Goal: Task Accomplishment & Management: Manage account settings

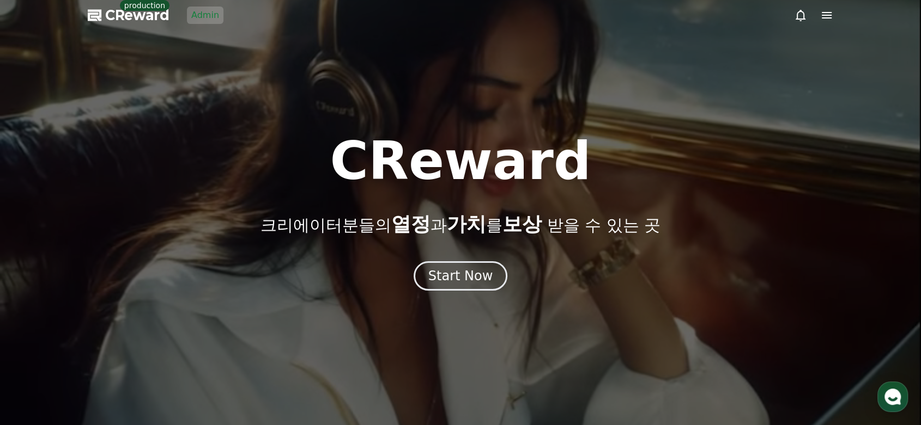
click at [203, 20] on link "Admin" at bounding box center [205, 15] width 36 height 17
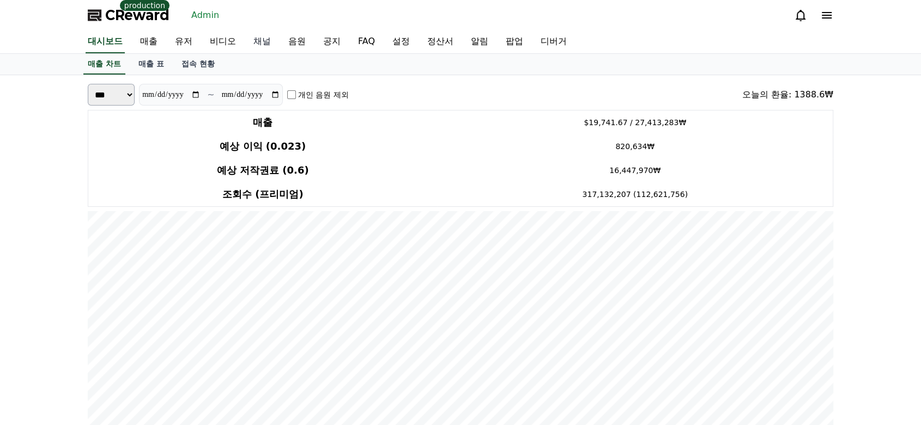
click at [249, 42] on link "채널" at bounding box center [262, 42] width 35 height 23
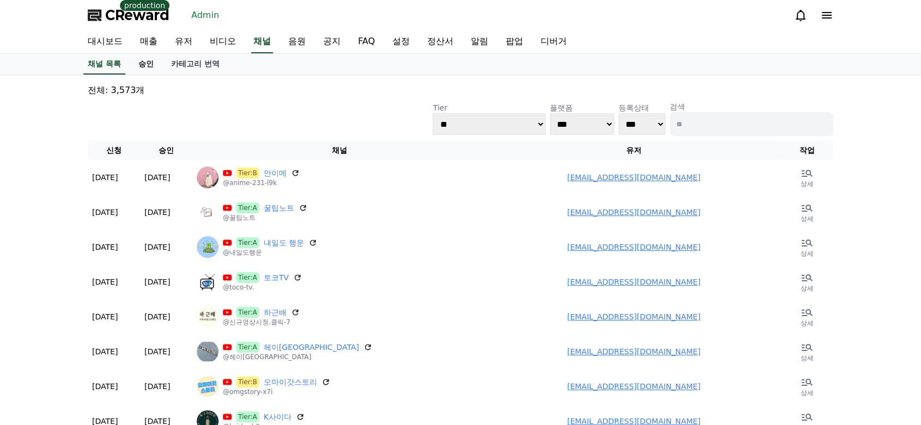
click at [139, 63] on link "승인" at bounding box center [146, 64] width 33 height 21
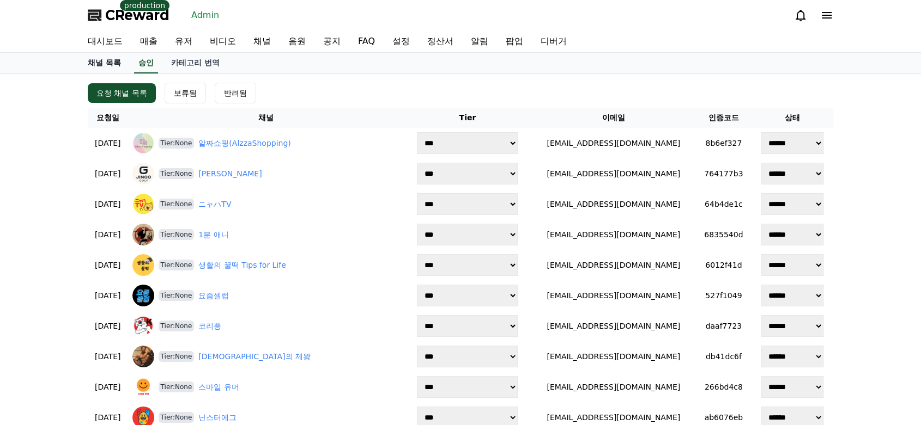
click at [114, 68] on link "채널 목록" at bounding box center [104, 63] width 51 height 21
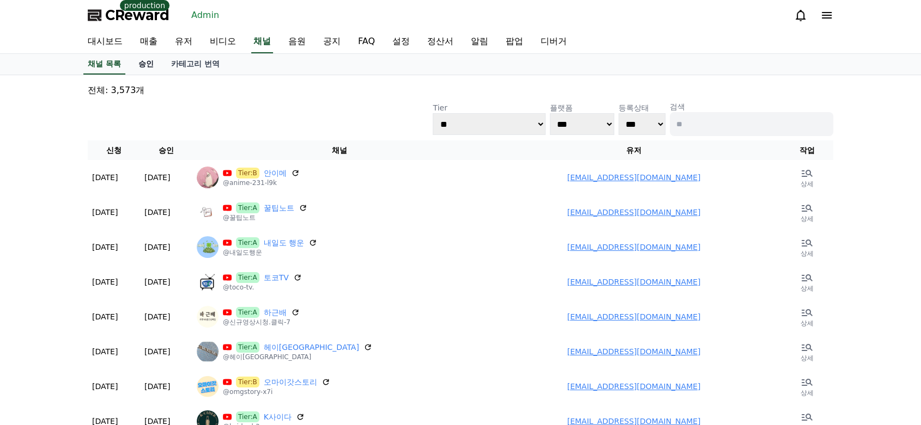
click at [153, 62] on link "승인" at bounding box center [146, 64] width 33 height 21
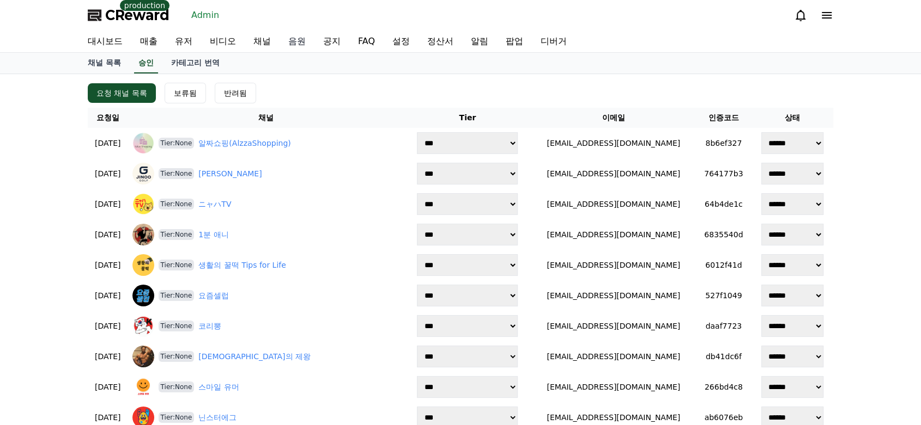
click at [299, 42] on link "음원" at bounding box center [296, 42] width 35 height 22
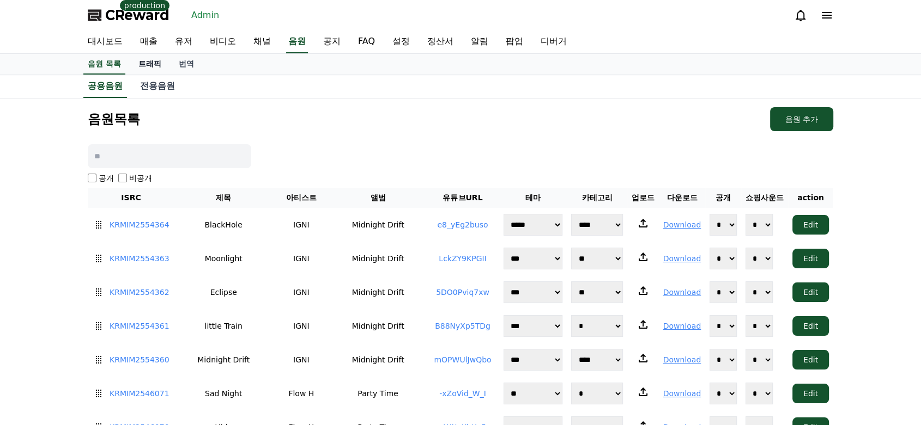
click at [145, 63] on link "트래픽" at bounding box center [150, 64] width 40 height 21
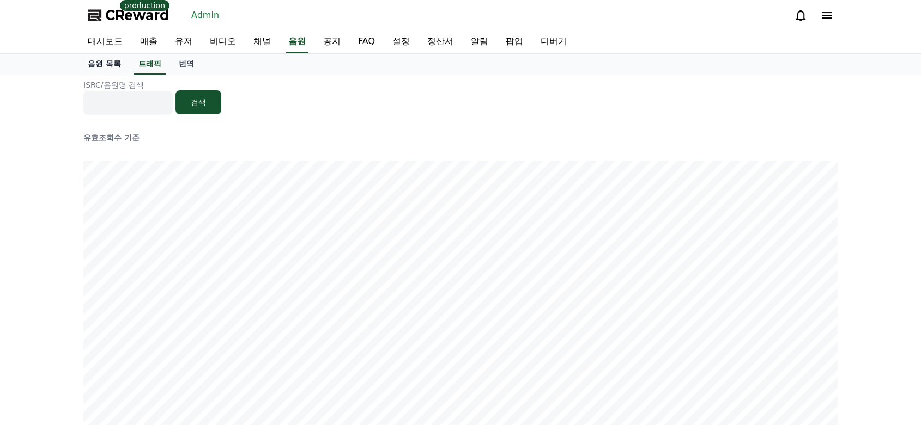
click at [108, 65] on link "음원 목록" at bounding box center [104, 64] width 51 height 21
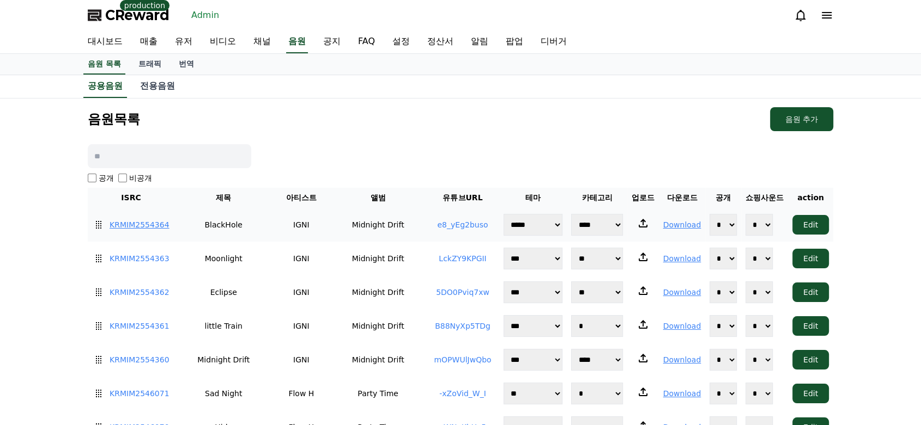
click at [130, 222] on link "KRMIM2554364" at bounding box center [139, 225] width 60 height 11
click at [142, 224] on link "KRMIM2554364" at bounding box center [139, 225] width 60 height 11
click at [143, 359] on link "KRMIM2554360" at bounding box center [139, 360] width 60 height 11
click at [153, 267] on td "KRMIM2554363" at bounding box center [131, 259] width 87 height 34
click at [155, 259] on link "KRMIM2554363" at bounding box center [139, 258] width 60 height 11
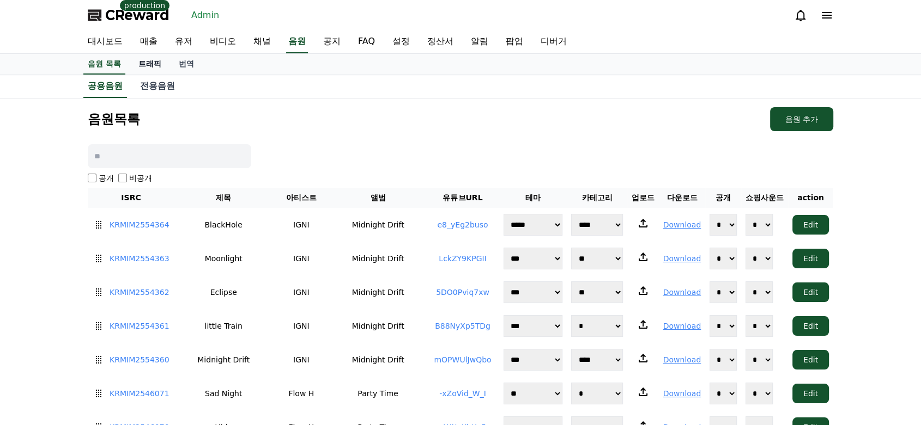
click at [141, 64] on link "트래픽" at bounding box center [150, 64] width 40 height 21
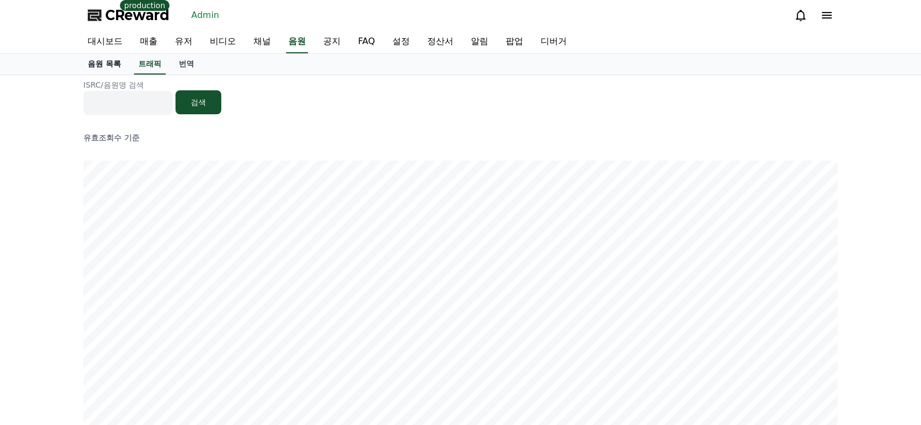
click at [101, 69] on link "음원 목록" at bounding box center [104, 64] width 51 height 21
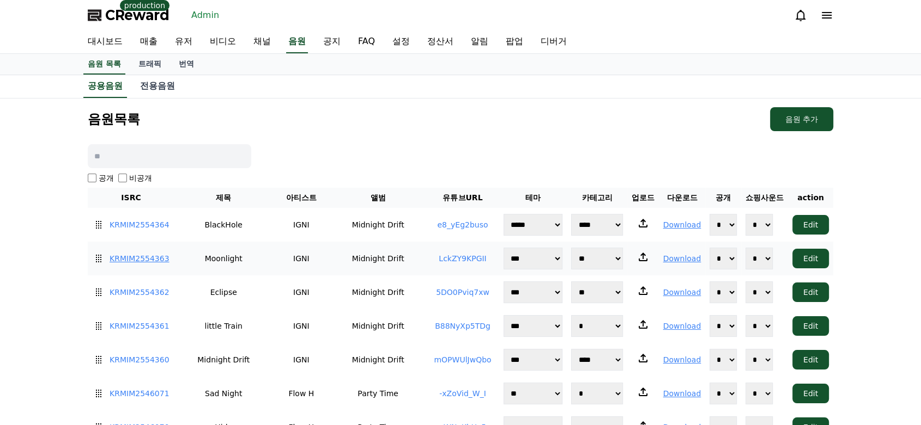
click at [125, 258] on link "KRMIM2554363" at bounding box center [139, 258] width 60 height 11
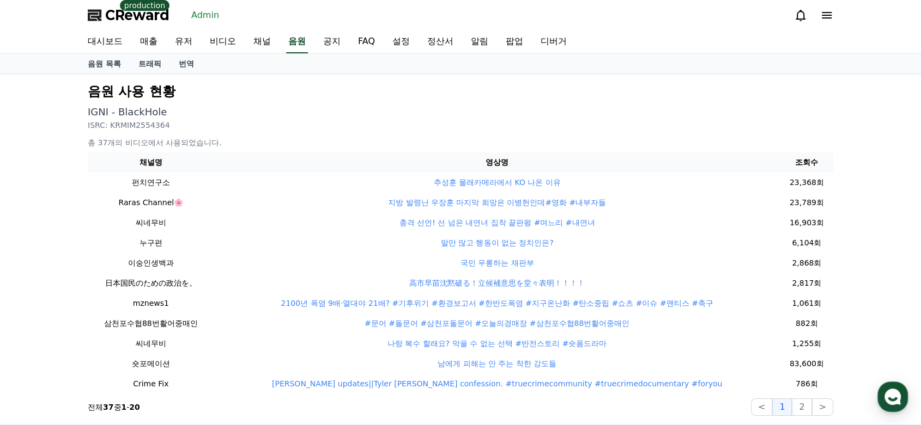
click at [39, 224] on div "음원 사용 현황 IGNI - BlackHole ISRC: KRMIM2554364 총 37개의 비디오에서 사용되었습니다. 채널명 영상명 조회수 …" at bounding box center [460, 249] width 921 height 351
click at [151, 62] on link "트래픽" at bounding box center [150, 64] width 40 height 20
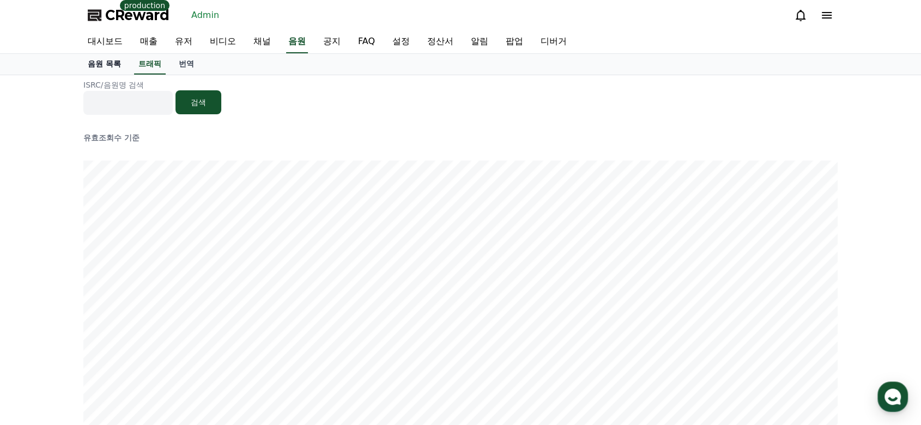
click at [100, 64] on link "음원 목록" at bounding box center [104, 64] width 51 height 21
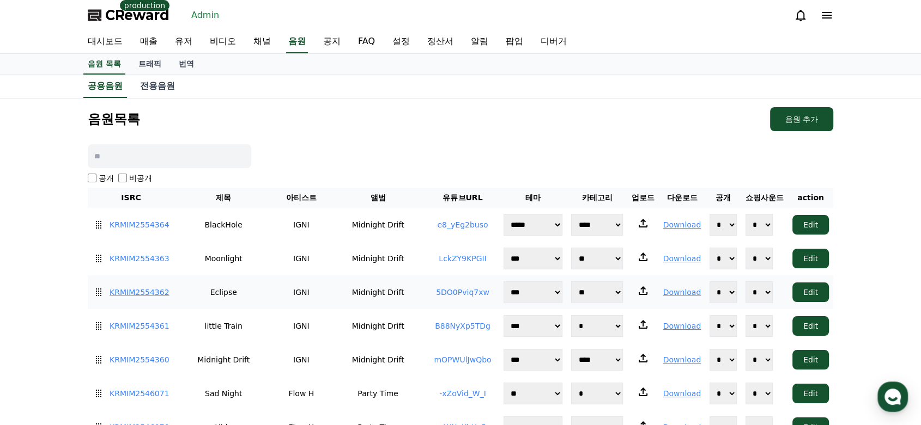
click at [148, 290] on link "KRMIM2554362" at bounding box center [139, 292] width 60 height 11
click at [143, 328] on link "KRMIM2554361" at bounding box center [139, 326] width 60 height 11
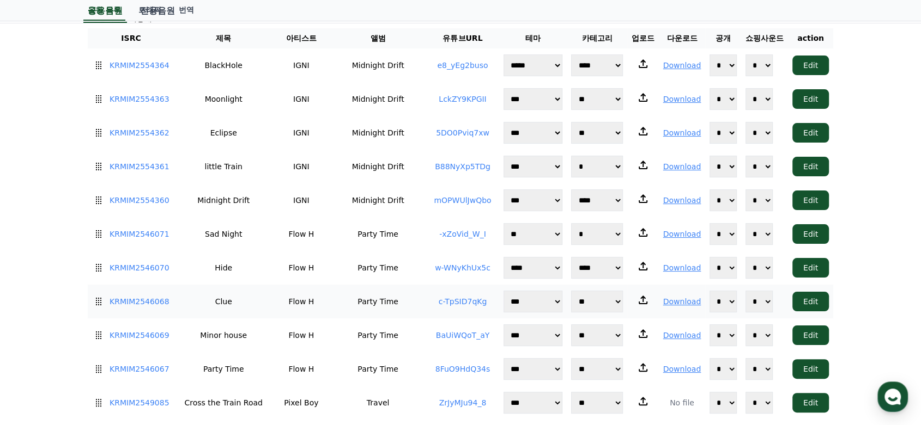
scroll to position [181, 0]
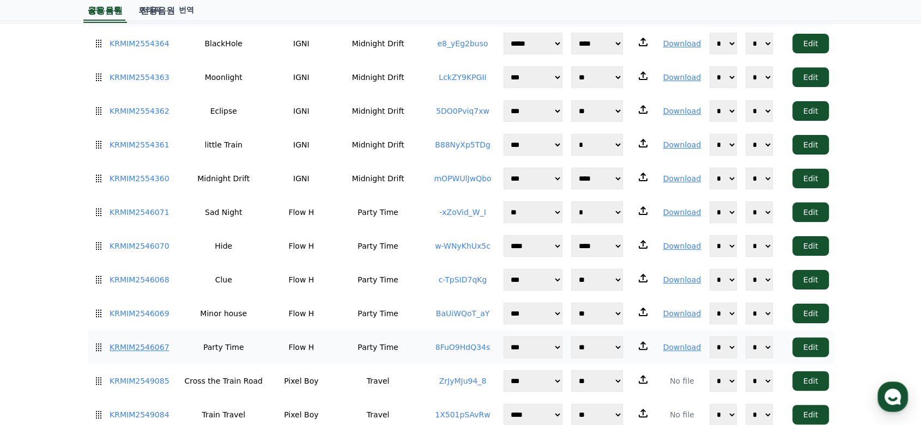
click at [136, 342] on link "KRMIM2546067" at bounding box center [139, 347] width 60 height 11
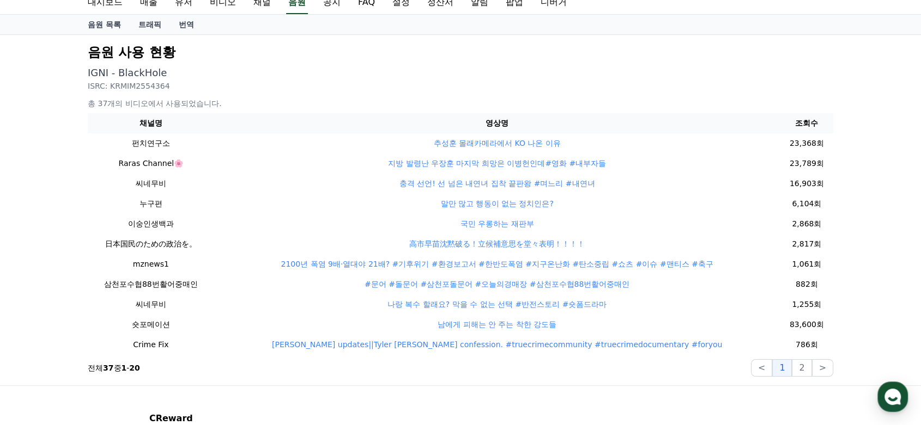
scroll to position [60, 0]
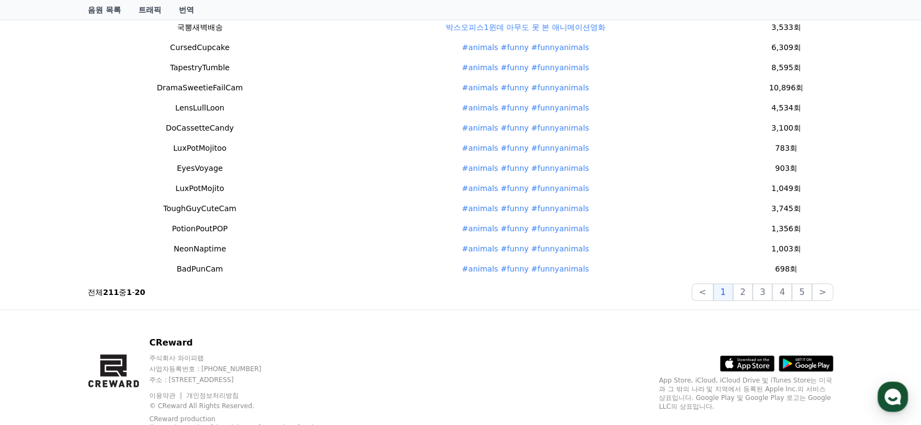
scroll to position [277, 0]
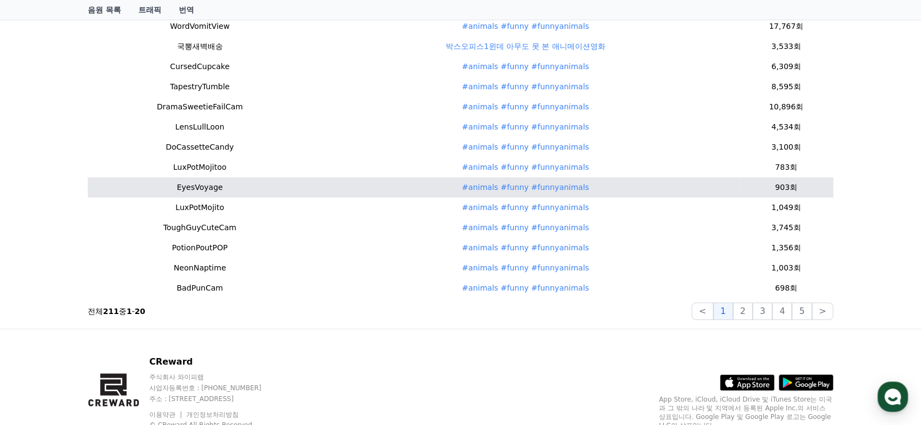
click at [521, 187] on link "#animals #funny #funnyanimals" at bounding box center [525, 187] width 127 height 9
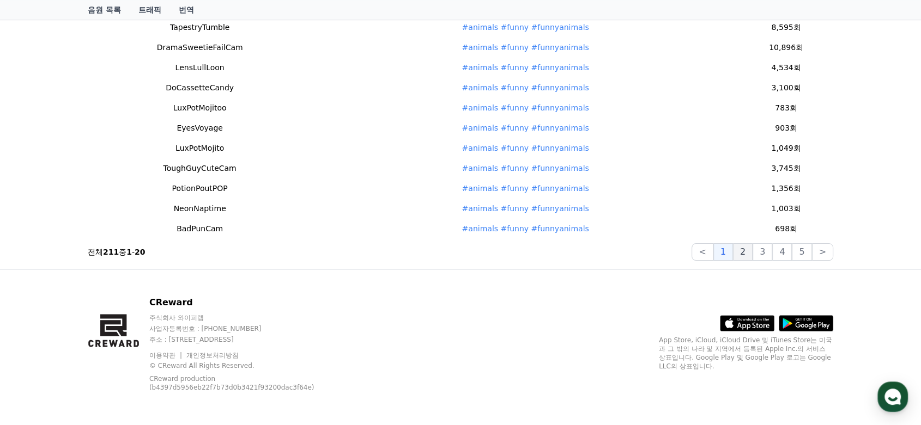
scroll to position [338, 0]
click at [752, 251] on button "2" at bounding box center [743, 250] width 20 height 17
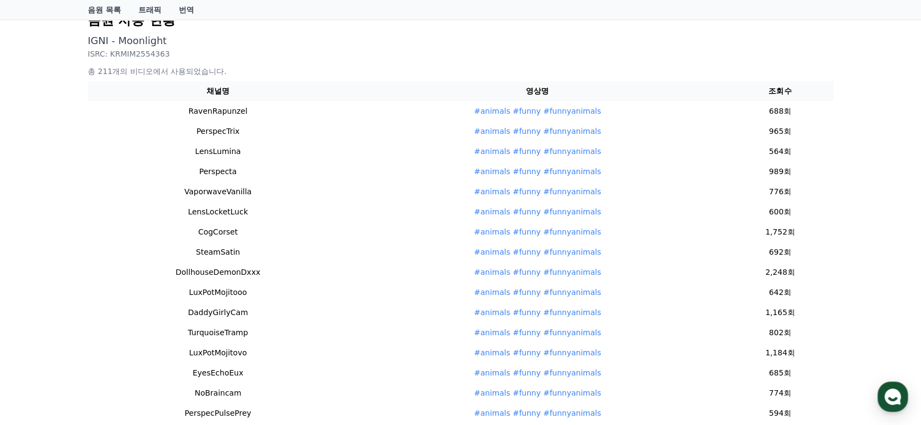
scroll to position [35, 0]
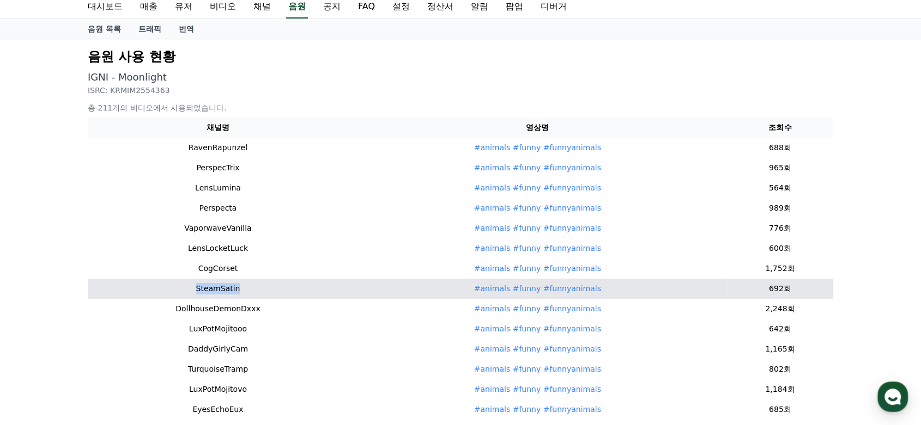
drag, startPoint x: 248, startPoint y: 288, endPoint x: 185, endPoint y: 289, distance: 63.2
click at [185, 289] on td "SteamSatin" at bounding box center [218, 289] width 260 height 20
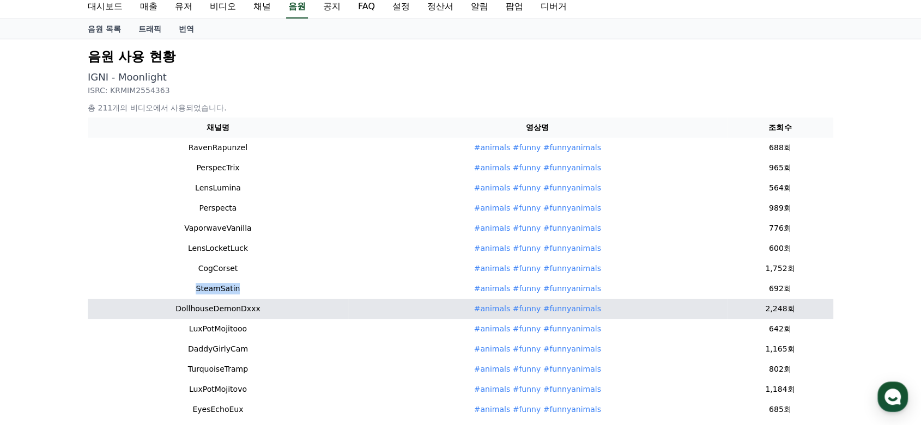
copy td "SteamSatin"
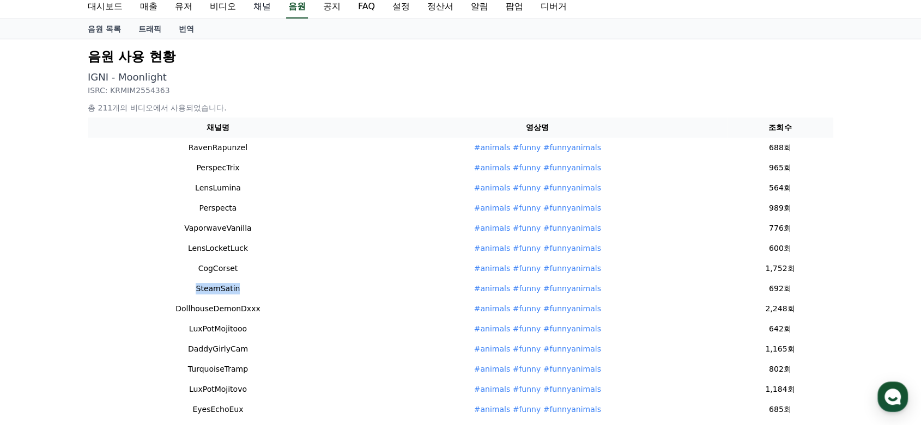
click at [259, 4] on link "채널" at bounding box center [262, 7] width 35 height 23
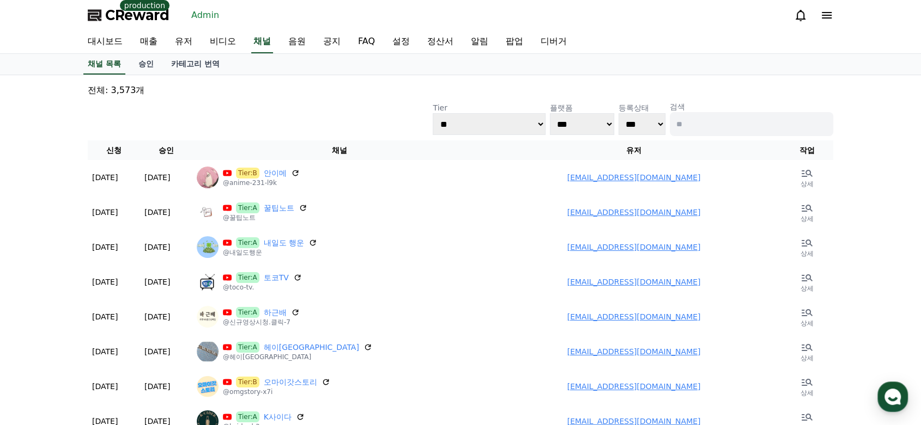
click at [709, 120] on input at bounding box center [750, 124] width 163 height 24
paste input "**********"
type input "**********"
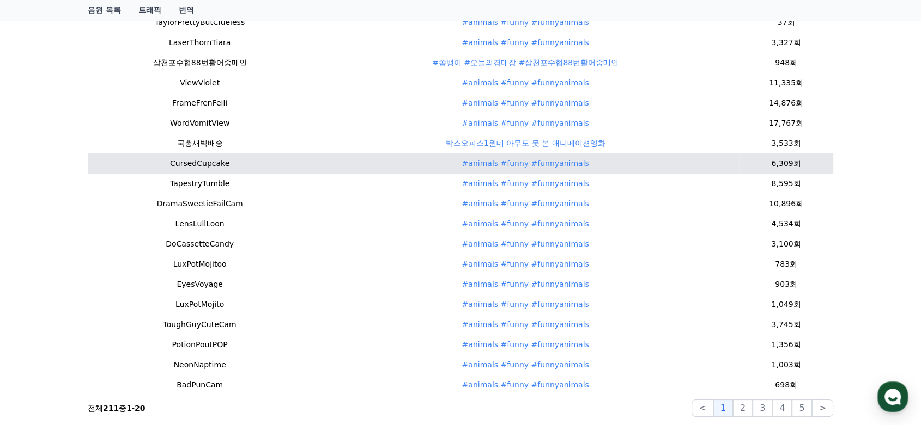
scroll to position [181, 0]
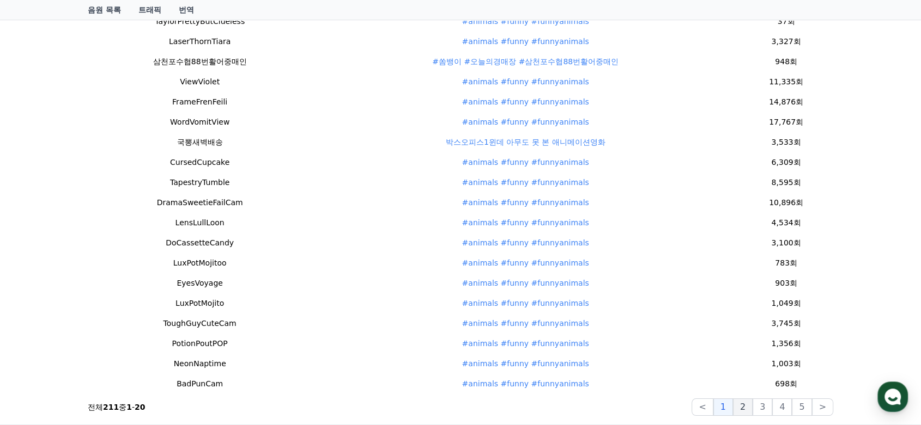
click at [748, 406] on button "2" at bounding box center [743, 407] width 20 height 17
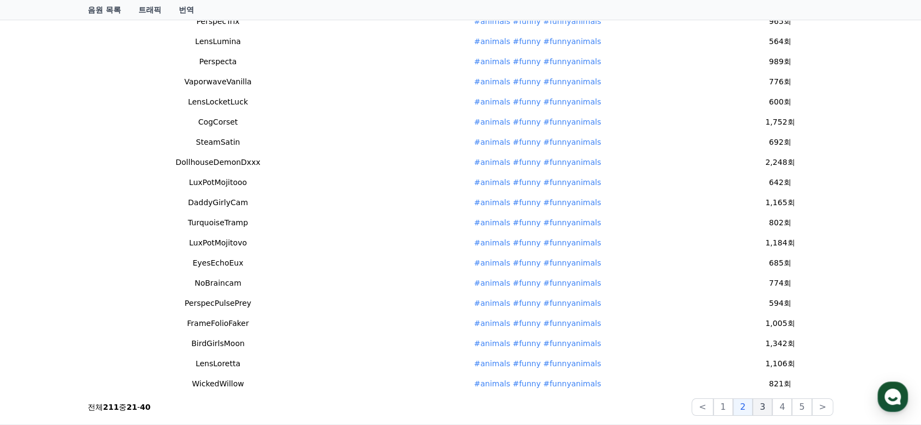
click at [763, 405] on button "3" at bounding box center [762, 407] width 20 height 17
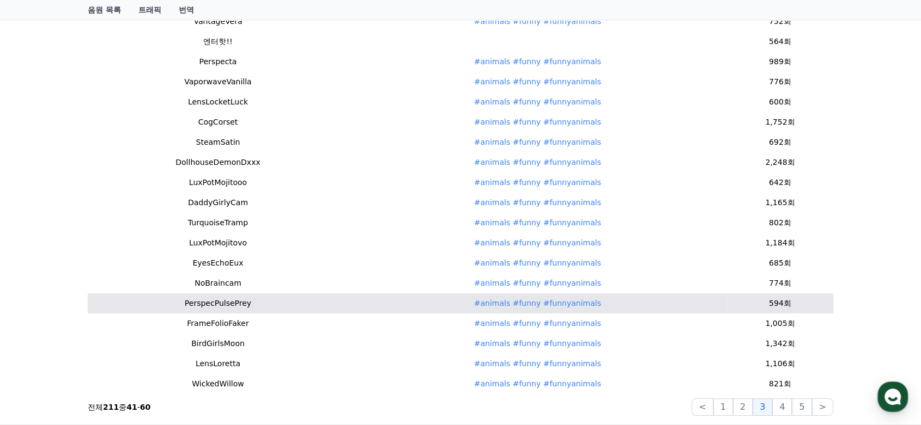
click at [503, 302] on link "#animals #funny #funnyanimals" at bounding box center [537, 303] width 127 height 9
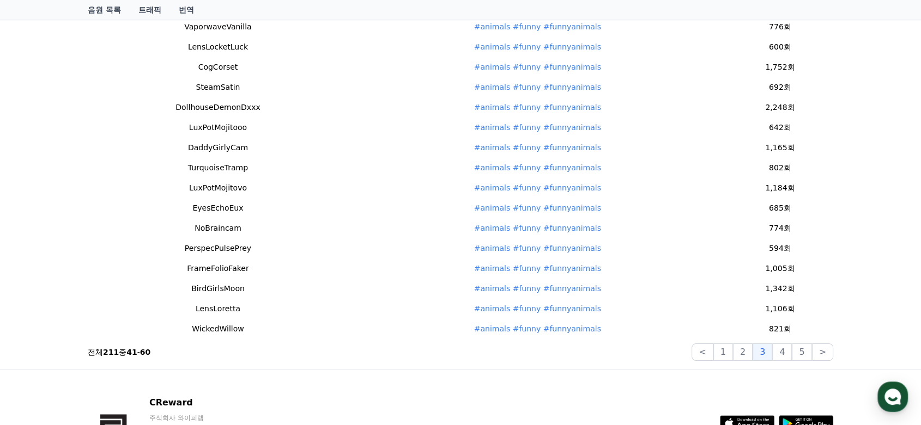
scroll to position [302, 0]
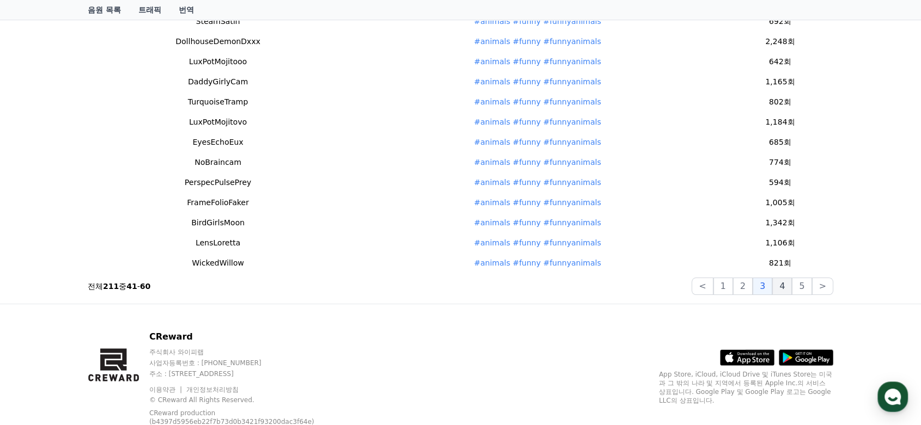
click at [790, 285] on button "4" at bounding box center [782, 286] width 20 height 17
click at [789, 292] on button "4" at bounding box center [782, 286] width 20 height 17
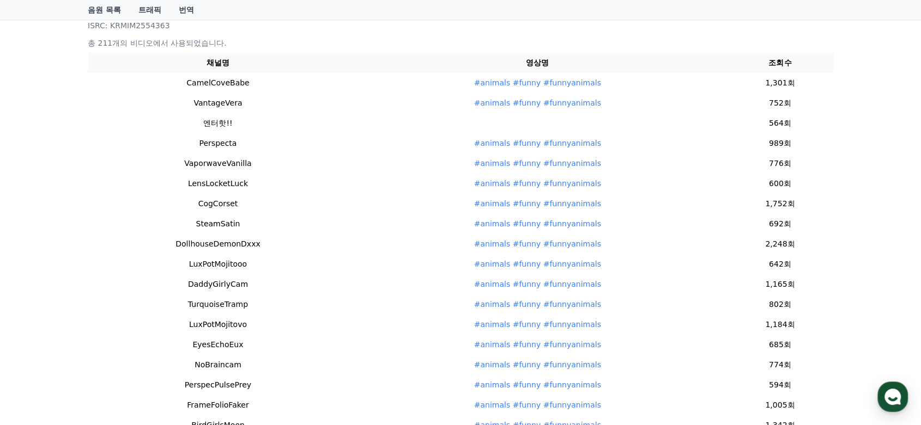
scroll to position [181, 0]
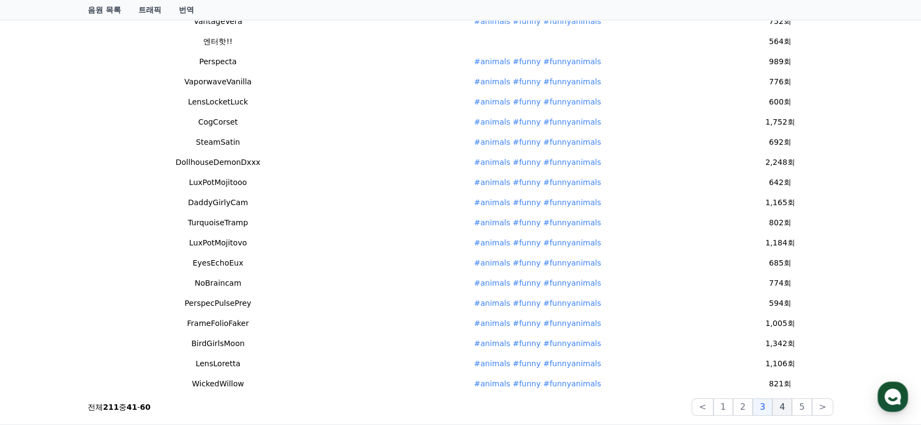
click at [784, 406] on button "4" at bounding box center [782, 407] width 20 height 17
click at [796, 407] on button "5" at bounding box center [802, 407] width 20 height 17
click at [751, 409] on button "2" at bounding box center [743, 407] width 20 height 17
click at [727, 409] on button "1" at bounding box center [723, 407] width 20 height 17
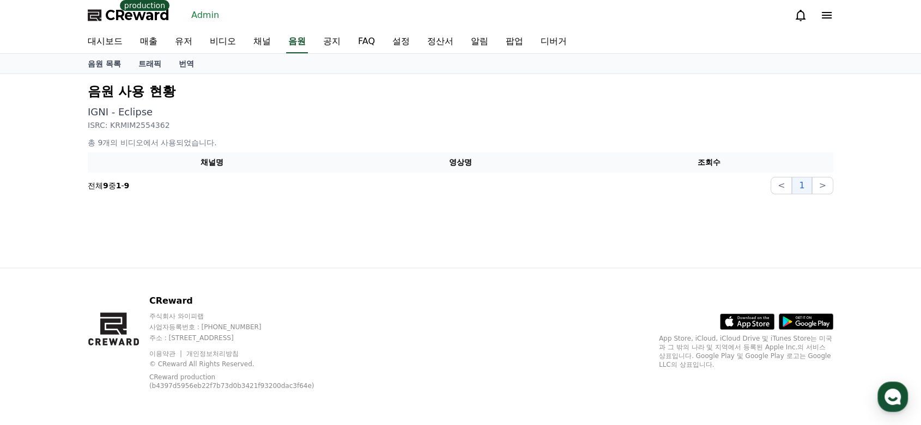
click at [343, 126] on p "ISRC: KRMIM2554362" at bounding box center [460, 125] width 745 height 11
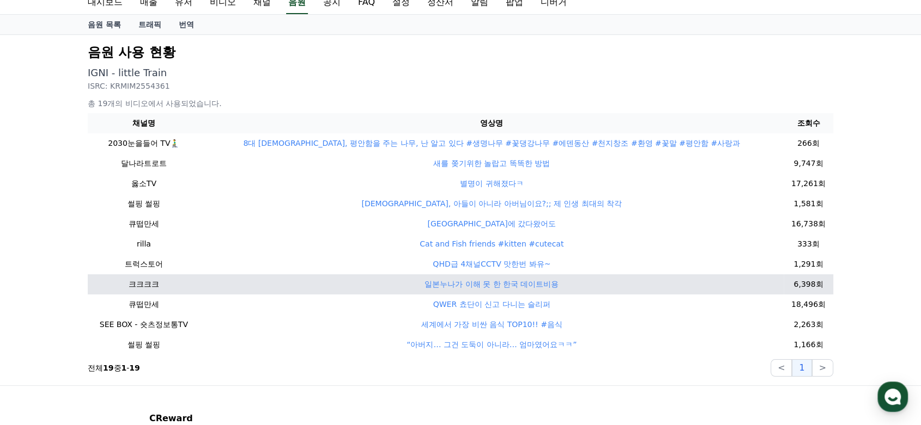
scroll to position [60, 0]
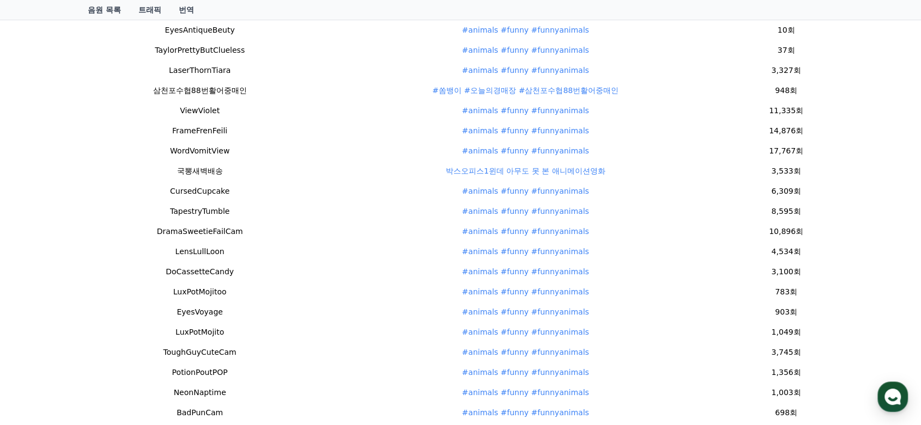
scroll to position [242, 0]
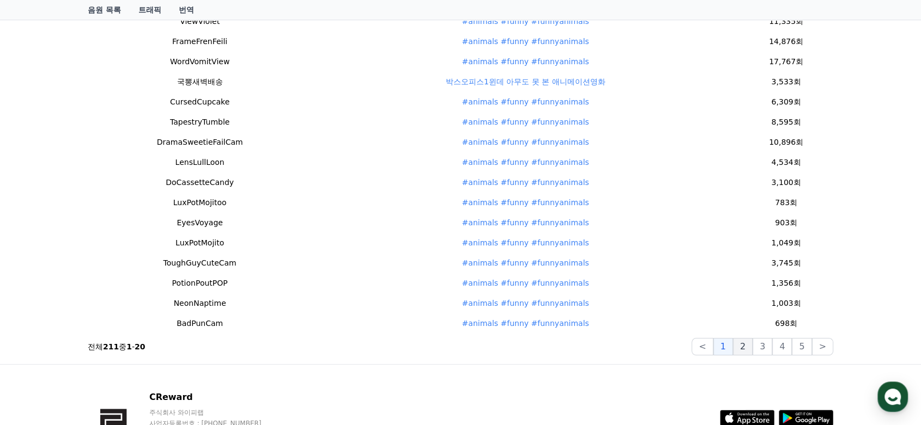
click at [750, 351] on button "2" at bounding box center [743, 346] width 20 height 17
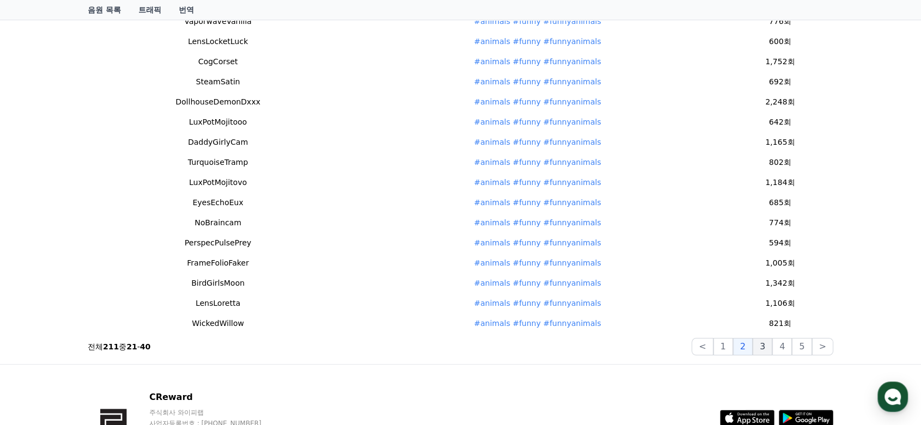
click at [772, 352] on button "3" at bounding box center [762, 346] width 20 height 17
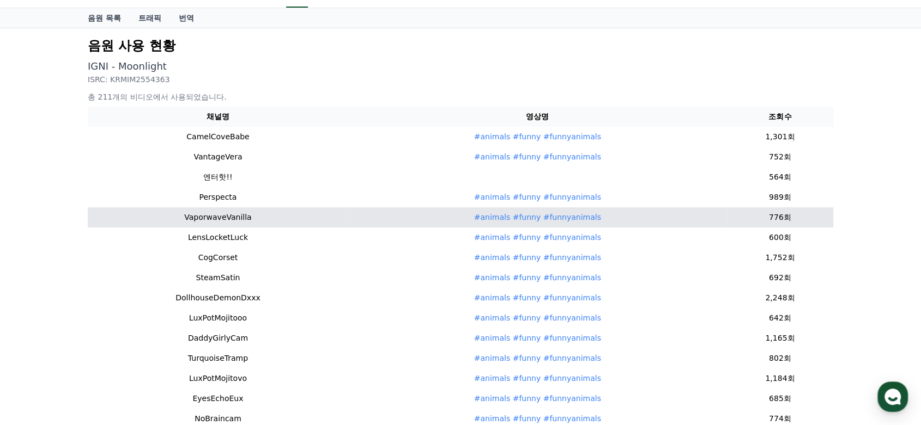
scroll to position [0, 0]
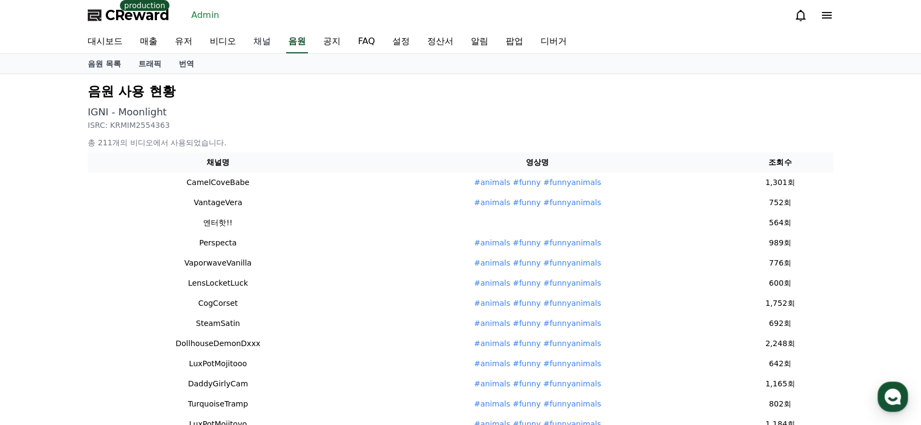
click at [272, 42] on link "채널" at bounding box center [262, 42] width 35 height 23
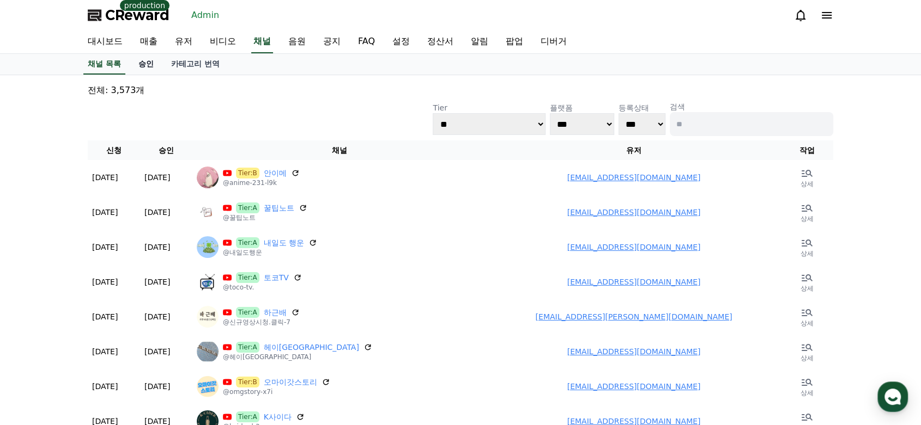
click at [154, 72] on link "승인" at bounding box center [146, 64] width 33 height 21
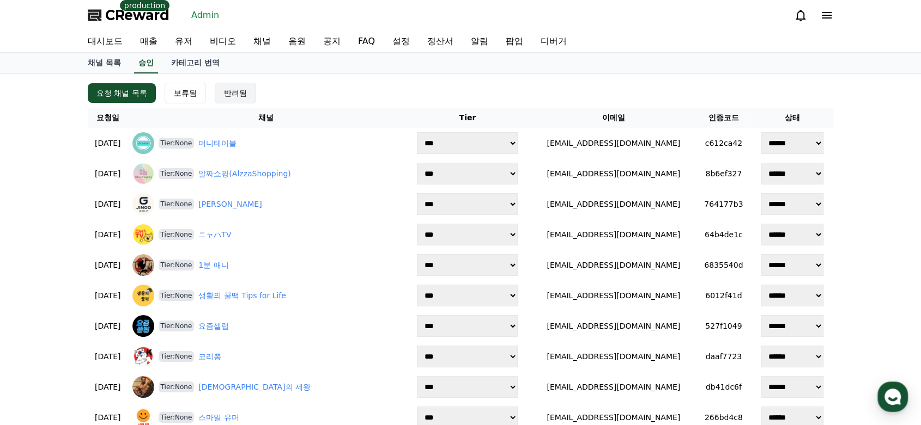
click at [246, 90] on div "반려됨" at bounding box center [235, 93] width 23 height 11
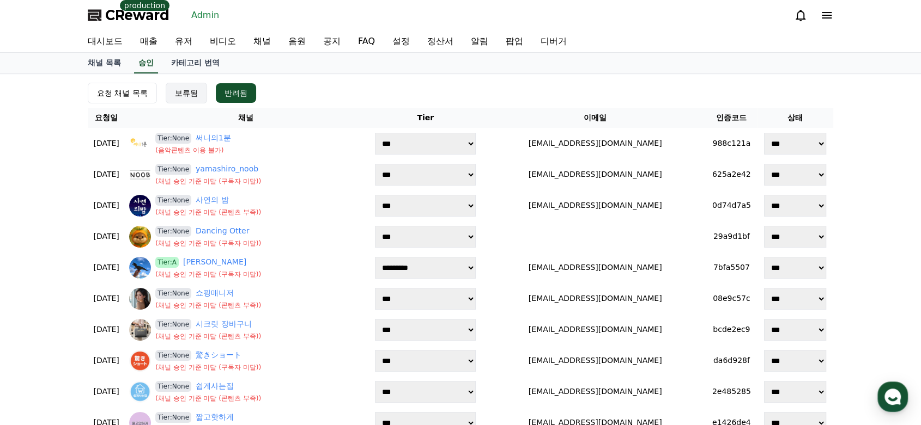
click at [191, 99] on button "보류됨" at bounding box center [186, 93] width 41 height 21
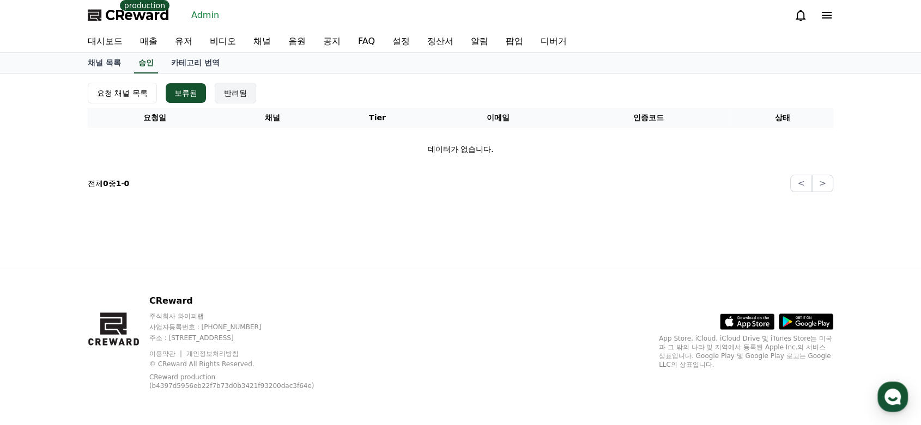
click at [244, 94] on div "반려됨" at bounding box center [235, 93] width 23 height 11
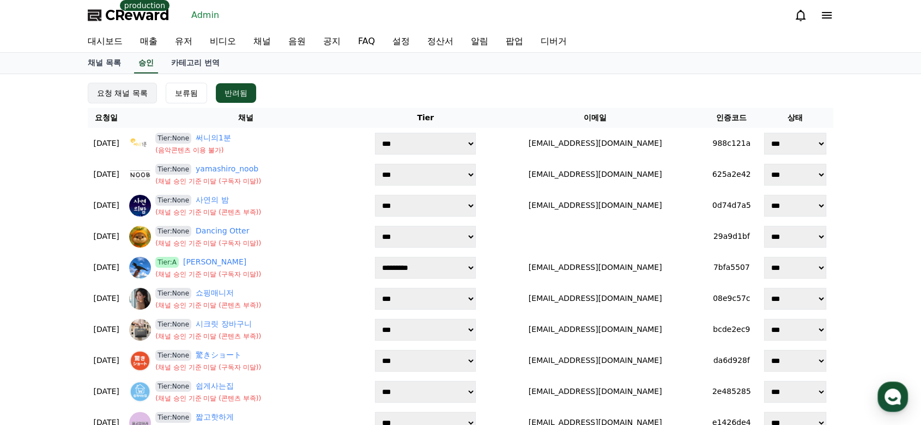
click at [110, 88] on div "요청 채널 목록" at bounding box center [122, 93] width 51 height 11
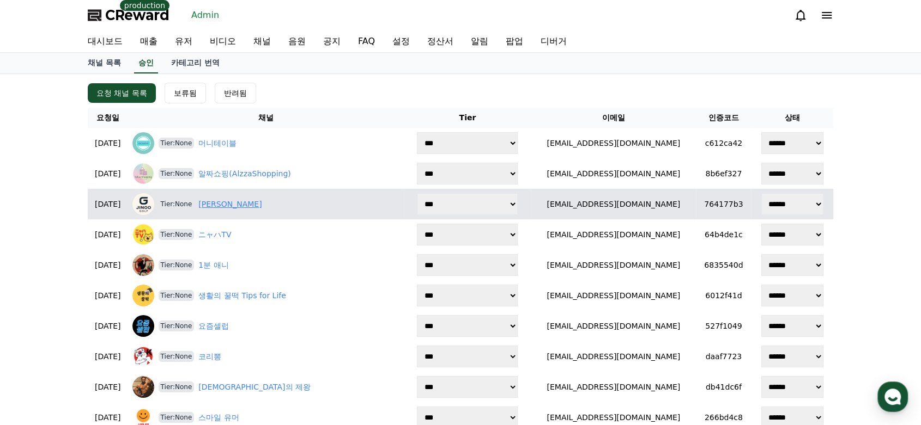
click at [246, 202] on link "[PERSON_NAME]" at bounding box center [229, 204] width 63 height 11
